Goal: Information Seeking & Learning: Find specific fact

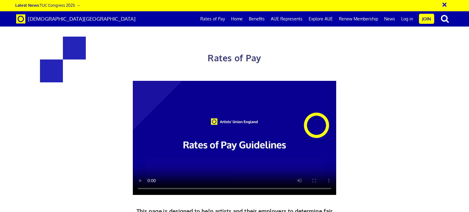
scroll to position [454, 0]
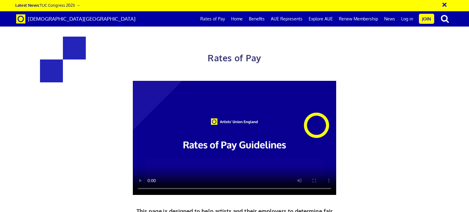
drag, startPoint x: 164, startPoint y: 64, endPoint x: 178, endPoint y: 66, distance: 14.5
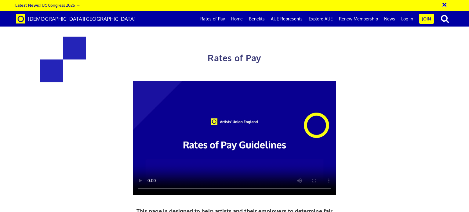
drag, startPoint x: 178, startPoint y: 66, endPoint x: 186, endPoint y: 65, distance: 7.7
